Goal: Task Accomplishment & Management: Manage account settings

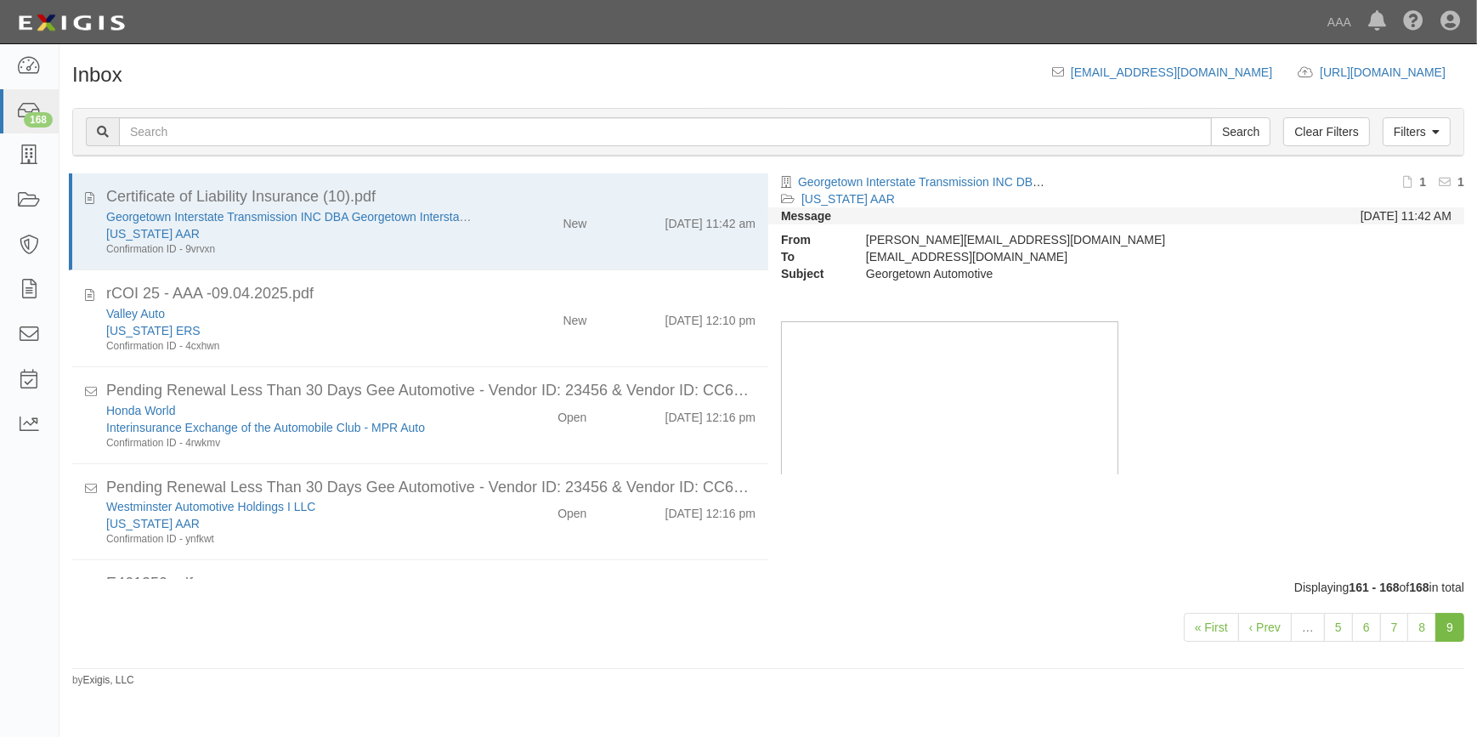
scroll to position [1, 0]
click at [13, 110] on link "168" at bounding box center [29, 111] width 59 height 45
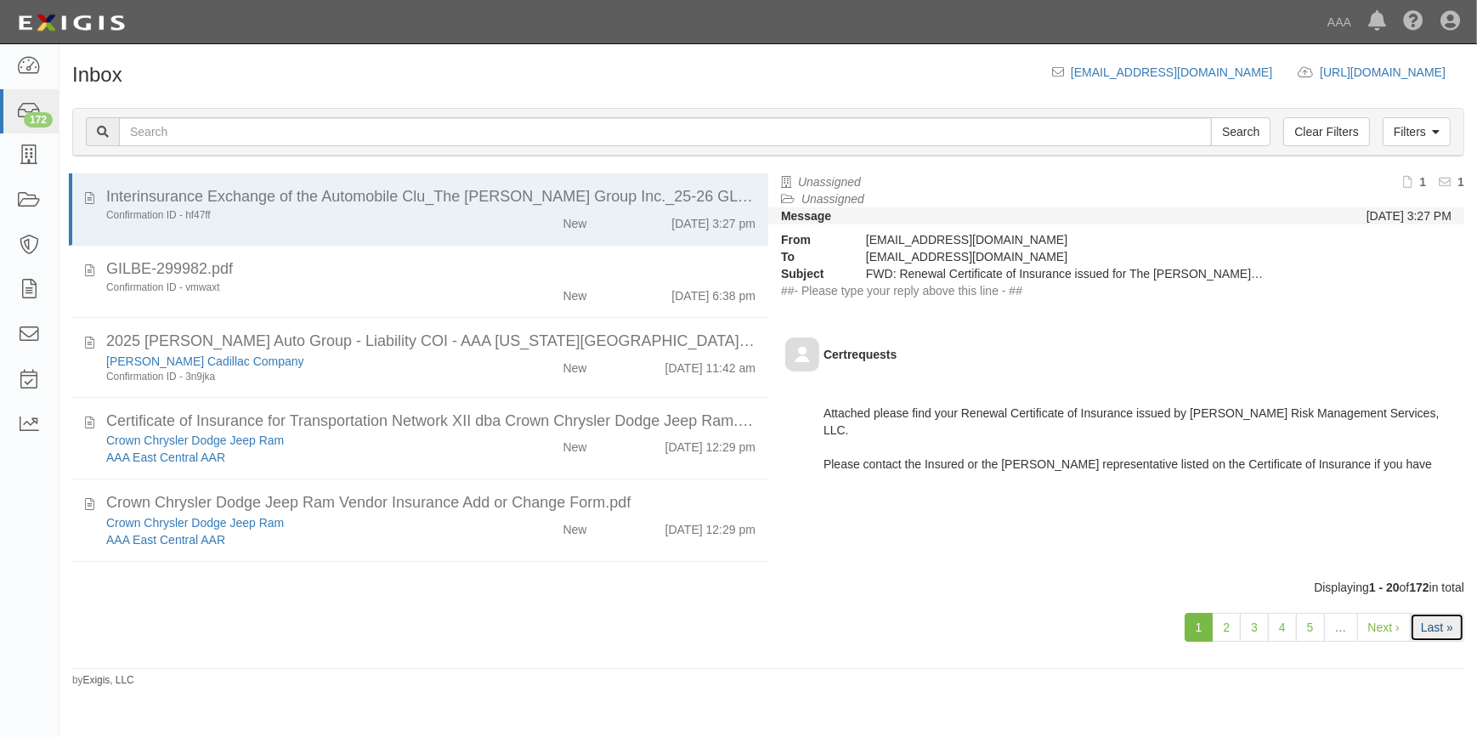
click at [1427, 629] on link "Last »" at bounding box center [1436, 627] width 54 height 29
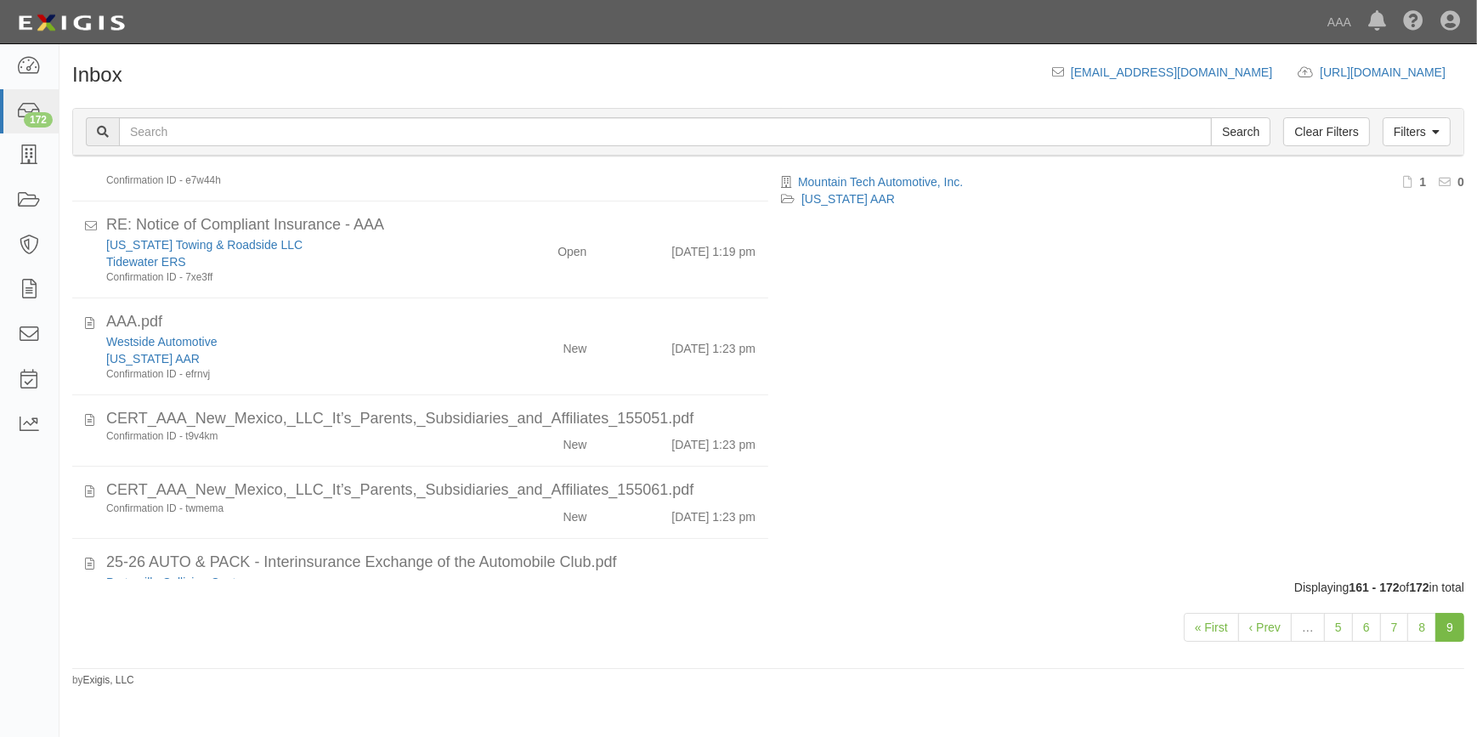
scroll to position [261, 0]
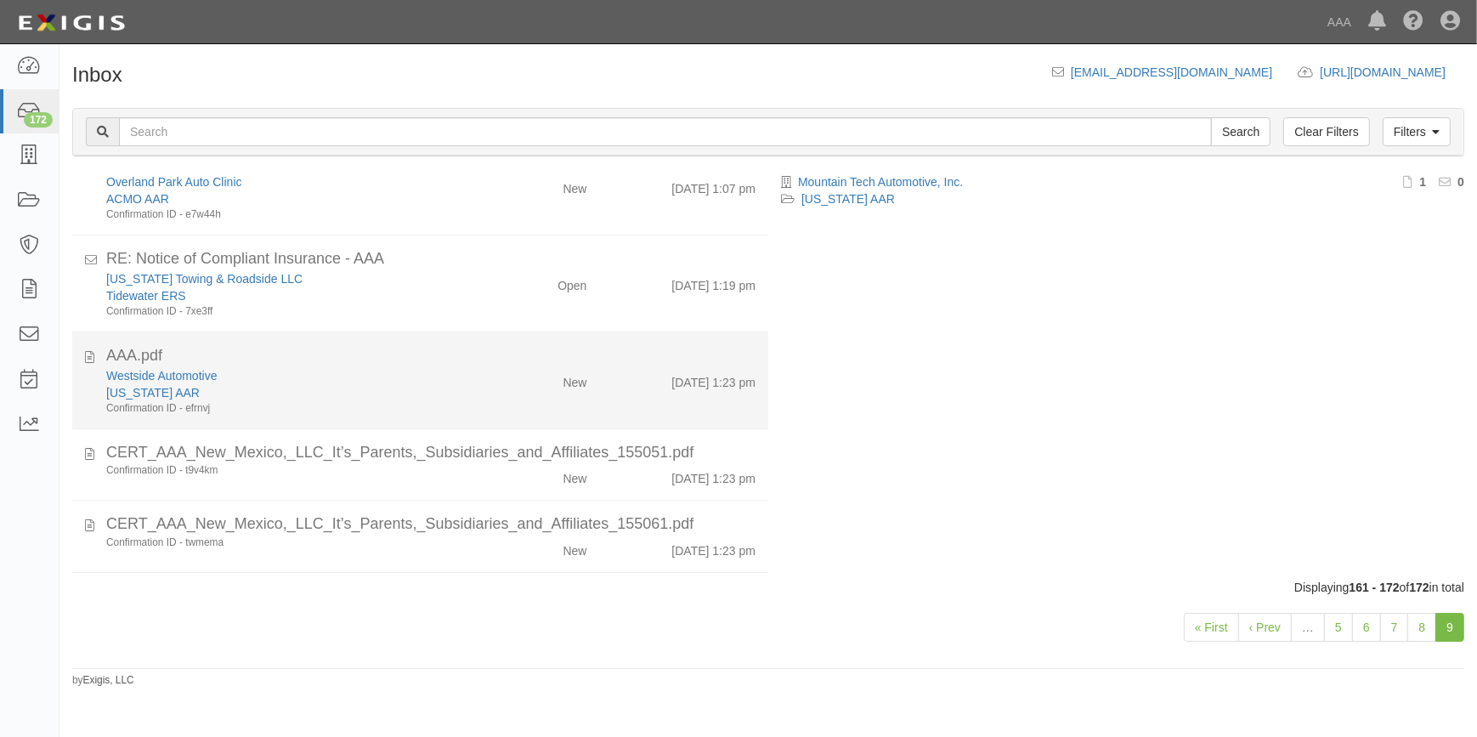
click at [302, 392] on div "Texas AAR" at bounding box center [290, 392] width 368 height 17
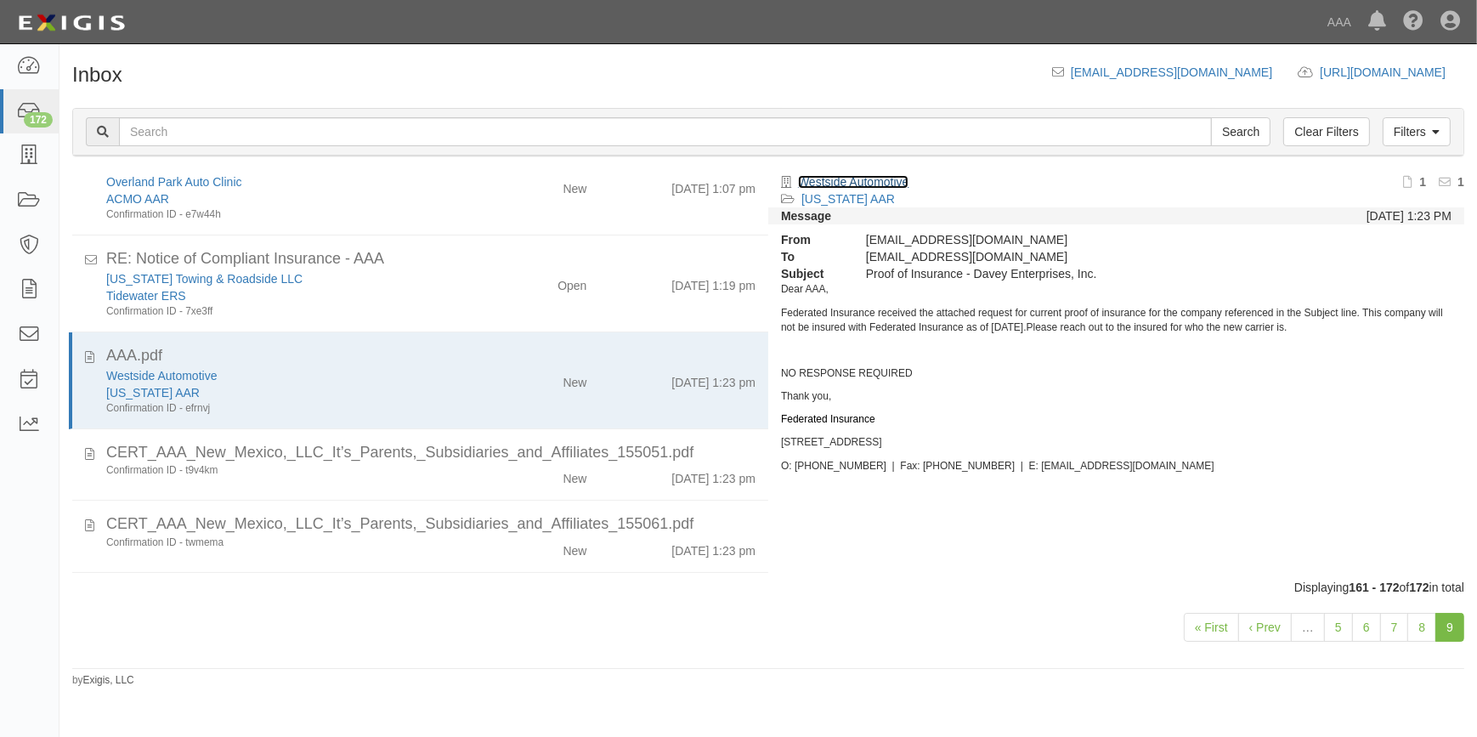
click at [876, 181] on link "Westside Automotive" at bounding box center [853, 182] width 110 height 14
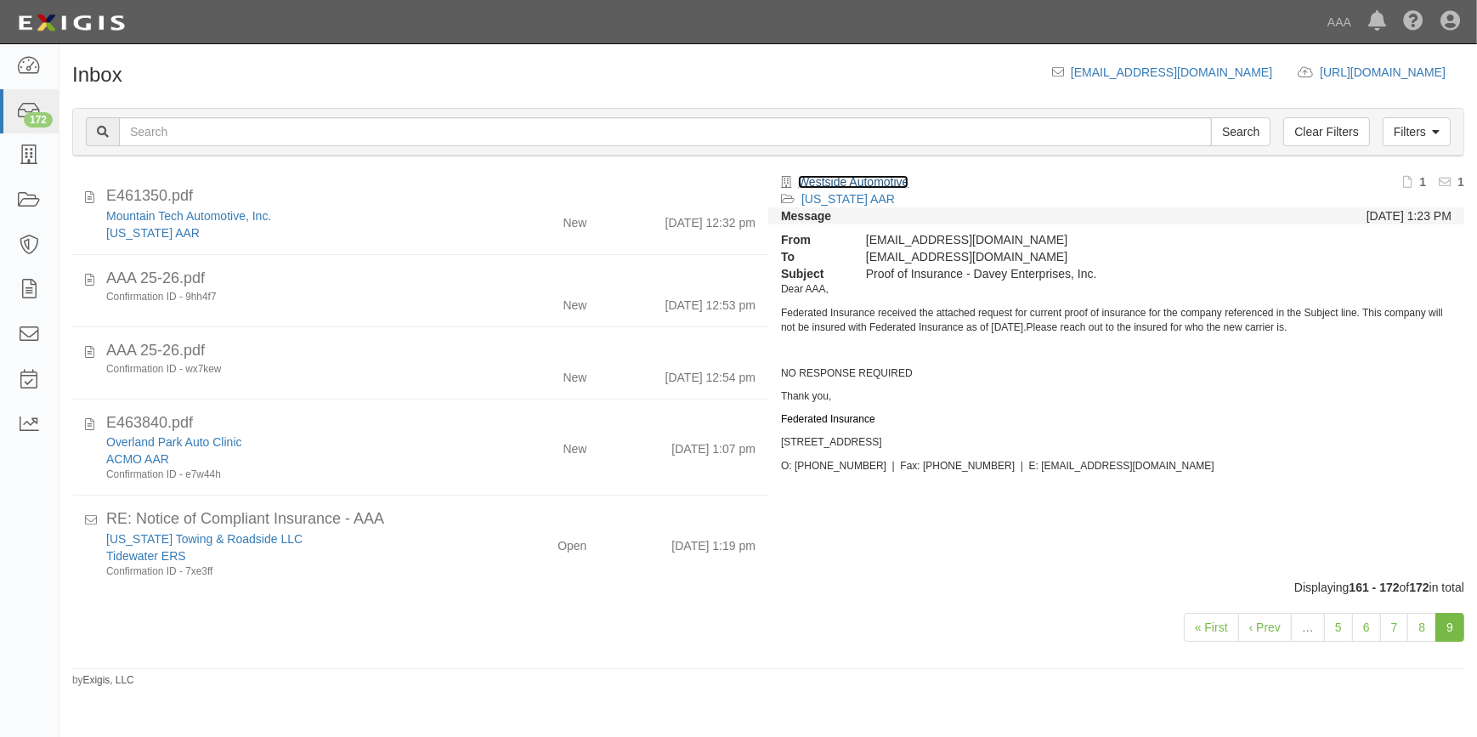
scroll to position [0, 0]
click at [1422, 629] on link "8" at bounding box center [1421, 627] width 29 height 29
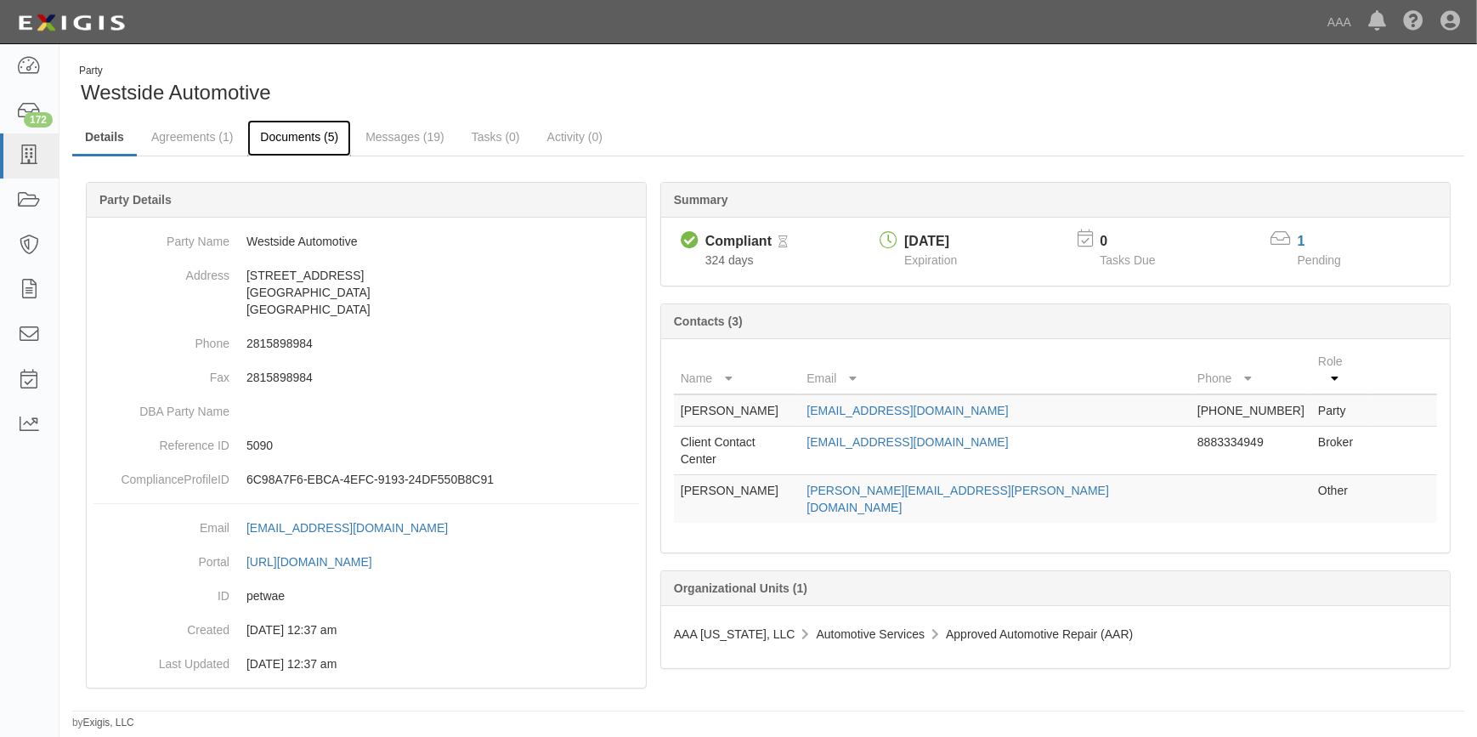
click at [280, 138] on link "Documents (5)" at bounding box center [299, 138] width 104 height 37
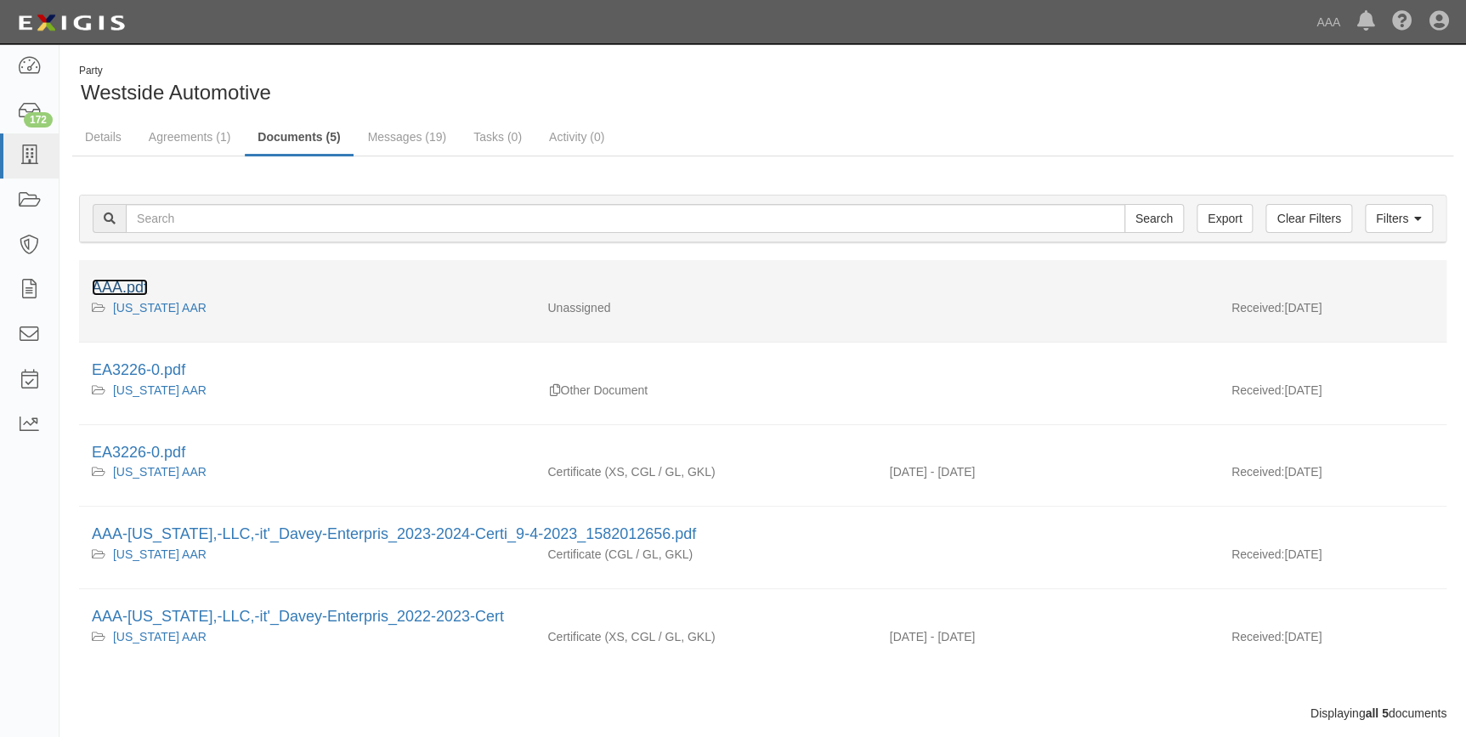
click at [121, 285] on link "AAA.pdf" at bounding box center [120, 287] width 56 height 17
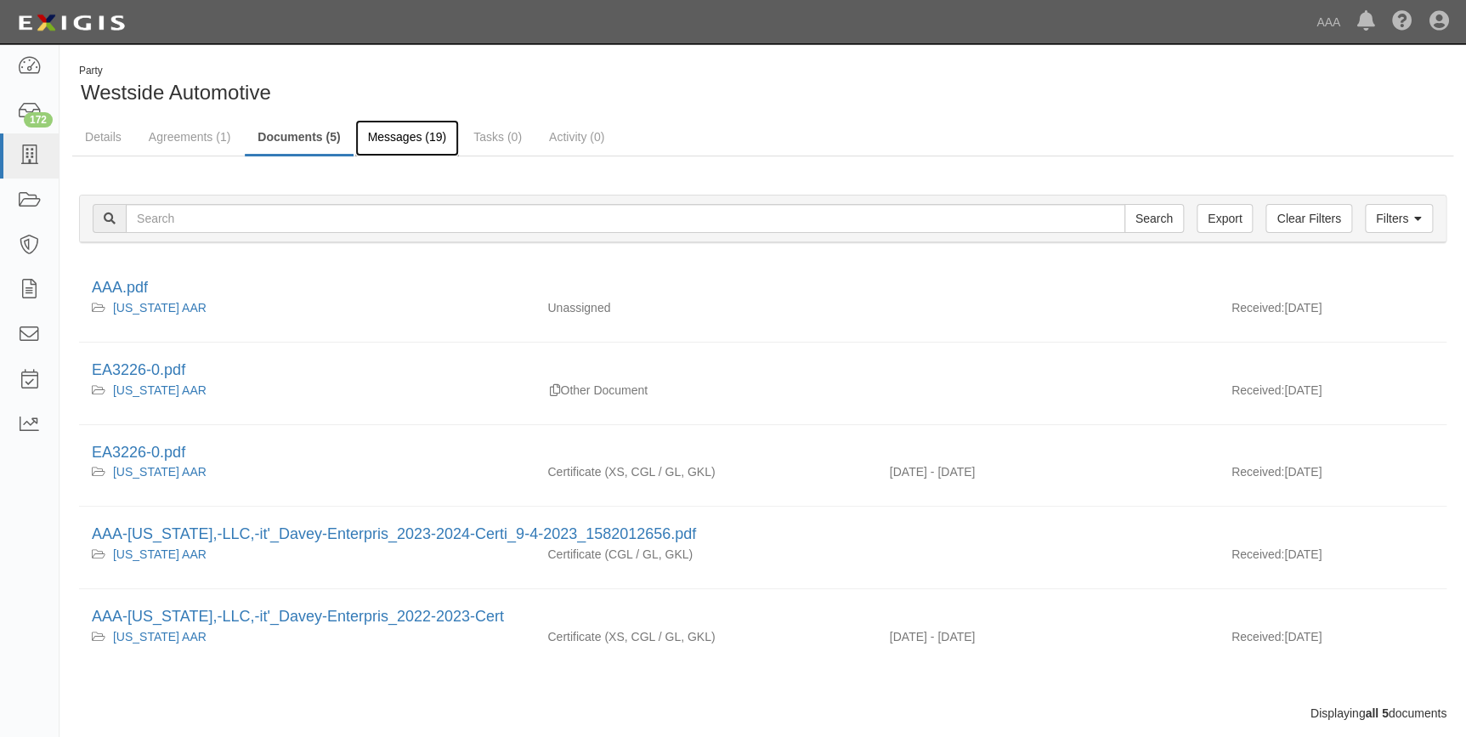
click at [378, 140] on link "Messages (19)" at bounding box center [407, 138] width 104 height 37
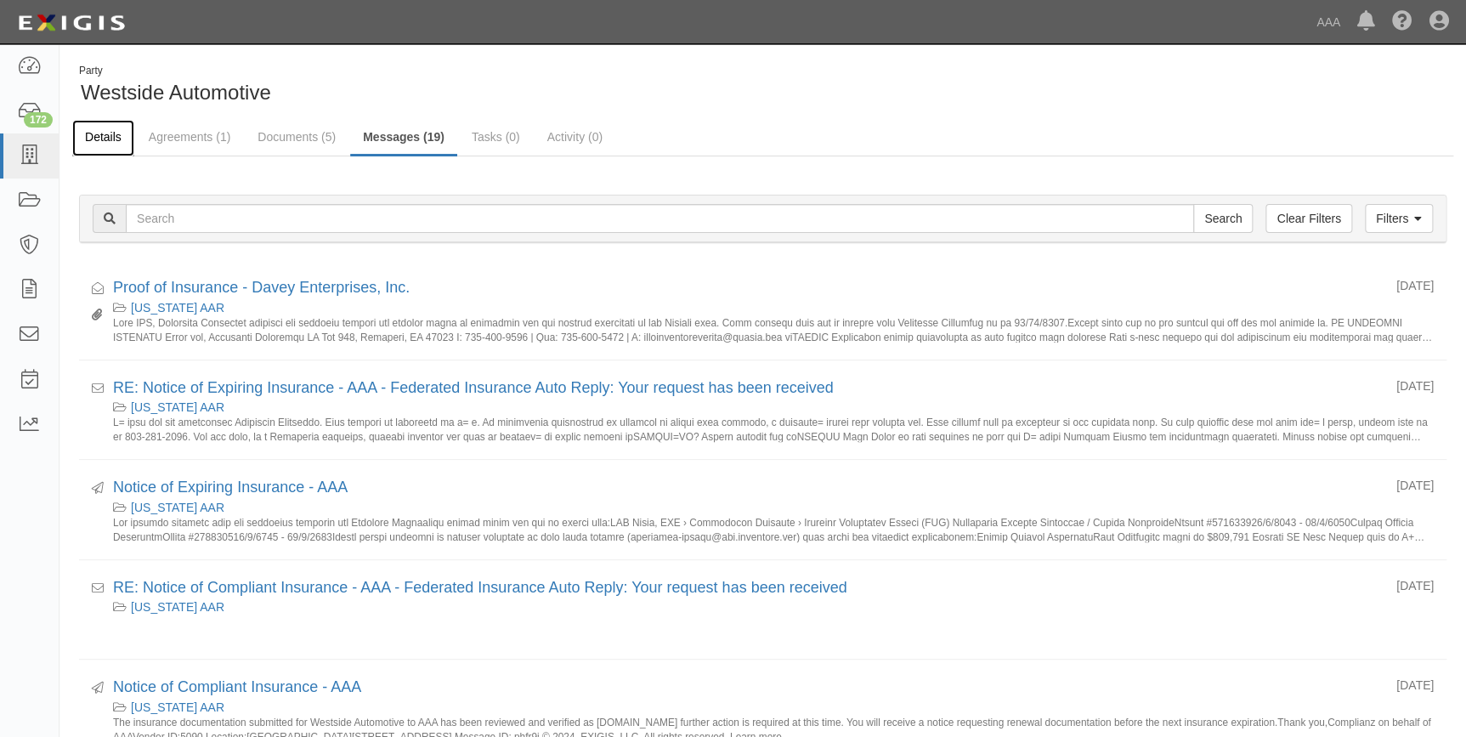
click at [117, 137] on link "Details" at bounding box center [103, 138] width 62 height 37
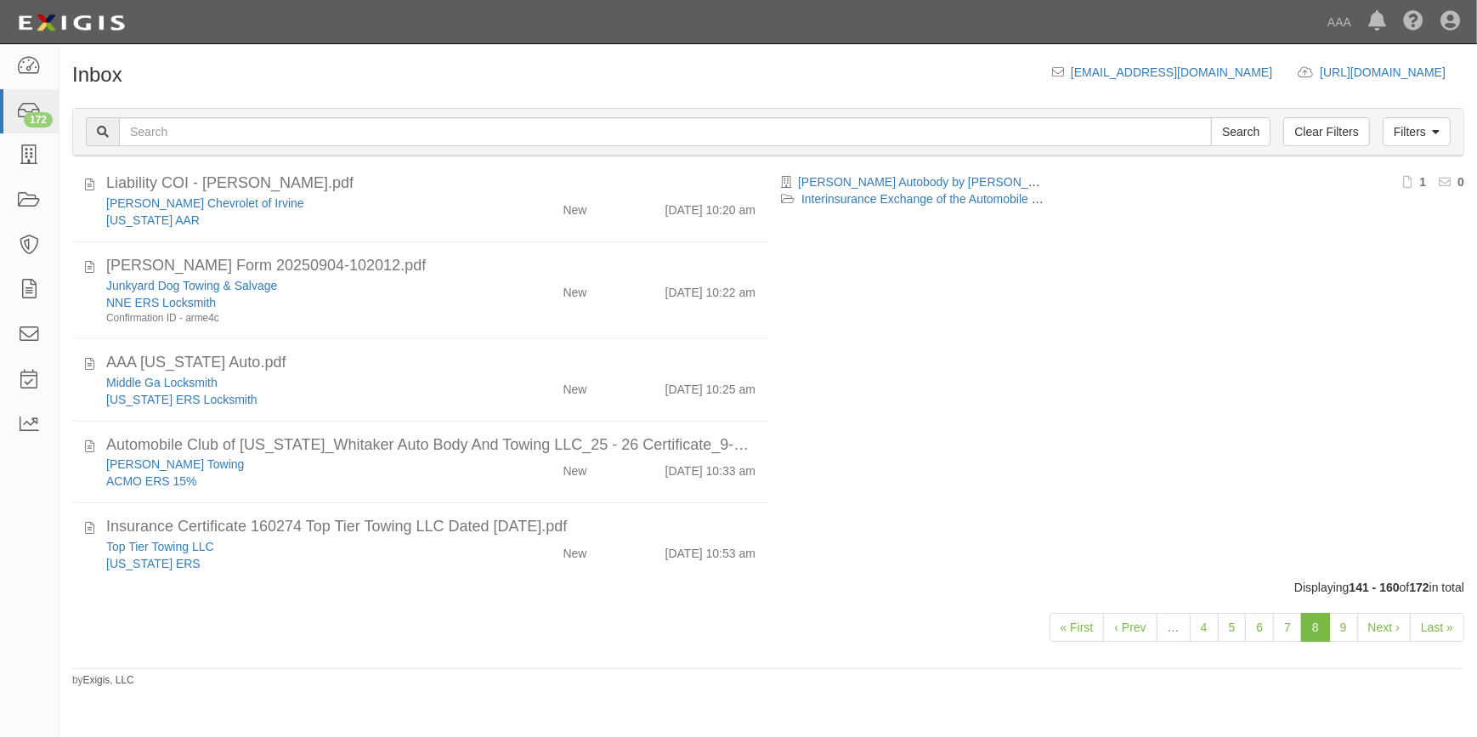
scroll to position [891, 0]
